Goal: Task Accomplishment & Management: Use online tool/utility

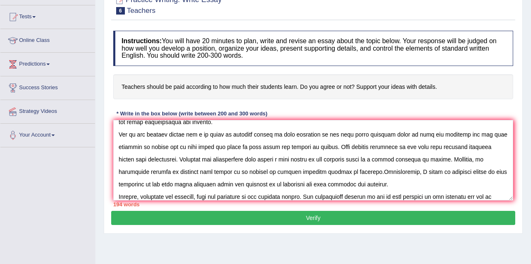
scroll to position [44, 0]
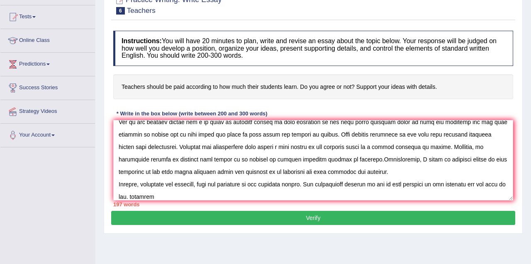
click at [151, 196] on textarea at bounding box center [313, 160] width 400 height 81
click at [179, 193] on textarea at bounding box center [313, 160] width 400 height 81
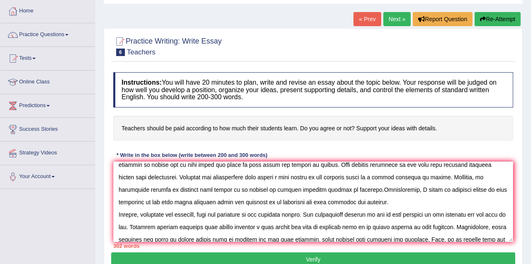
scroll to position [42, 0]
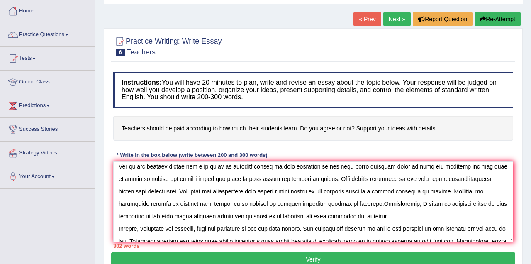
drag, startPoint x: 491, startPoint y: 203, endPoint x: 409, endPoint y: 207, distance: 82.3
click at [409, 207] on textarea at bounding box center [313, 201] width 400 height 81
drag, startPoint x: 495, startPoint y: 204, endPoint x: 411, endPoint y: 199, distance: 83.6
click at [411, 199] on textarea at bounding box center [313, 201] width 400 height 81
click at [504, 203] on textarea at bounding box center [313, 201] width 400 height 81
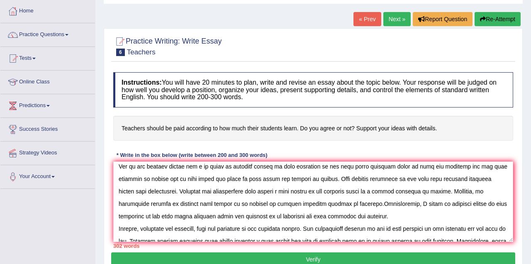
drag, startPoint x: 497, startPoint y: 202, endPoint x: 450, endPoint y: 197, distance: 46.8
click at [450, 197] on textarea at bounding box center [313, 201] width 400 height 81
drag, startPoint x: 470, startPoint y: 220, endPoint x: 474, endPoint y: 217, distance: 4.8
click at [472, 219] on textarea at bounding box center [313, 201] width 400 height 81
drag, startPoint x: 496, startPoint y: 204, endPoint x: 452, endPoint y: 203, distance: 44.4
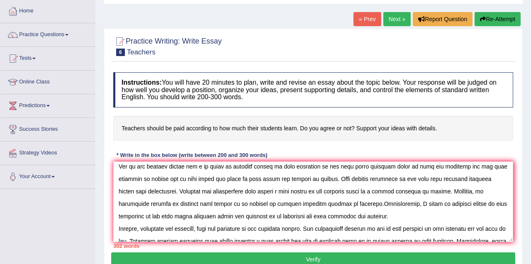
click at [452, 203] on textarea at bounding box center [313, 201] width 400 height 81
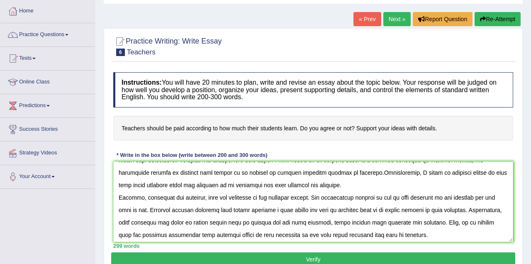
scroll to position [58, 0]
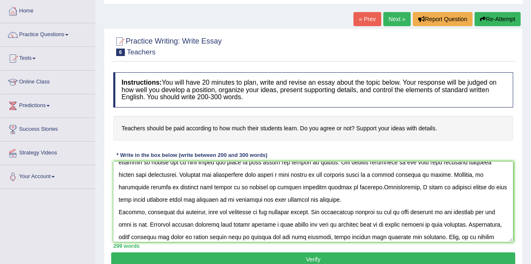
drag, startPoint x: 183, startPoint y: 199, endPoint x: 121, endPoint y: 200, distance: 62.7
click at [121, 200] on textarea at bounding box center [313, 201] width 400 height 81
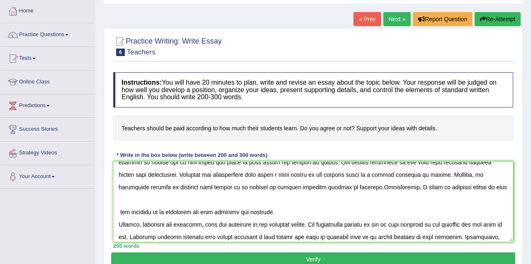
drag, startPoint x: 281, startPoint y: 201, endPoint x: 151, endPoint y: 198, distance: 130.8
click at [151, 198] on textarea at bounding box center [313, 201] width 400 height 81
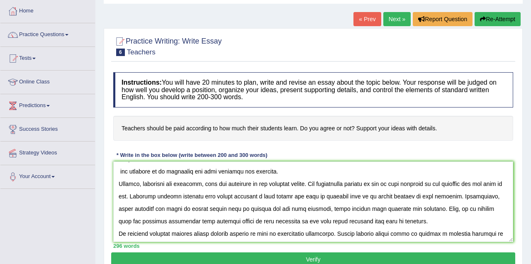
scroll to position [100, 0]
type textarea "The increasing influence of teachers salary on our lives has ignited numerous d…"
click at [327, 257] on button "Verify" at bounding box center [313, 259] width 404 height 14
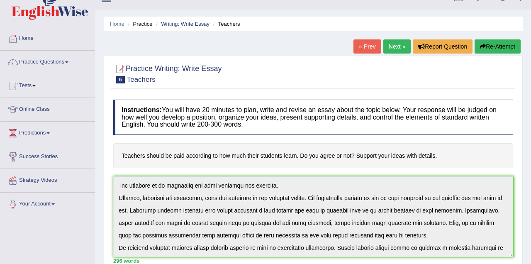
scroll to position [0, 0]
